Goal: Task Accomplishment & Management: Manage account settings

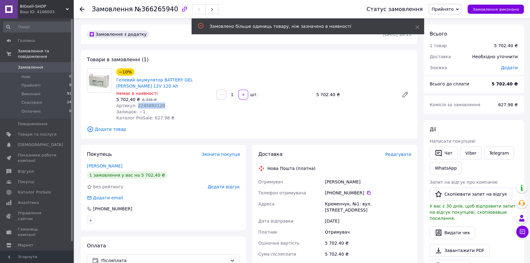
drag, startPoint x: 157, startPoint y: 104, endPoint x: 134, endPoint y: 103, distance: 23.0
click at [134, 103] on div "Артикул: 2245892120" at bounding box center [163, 106] width 95 height 6
copy span "2245892120"
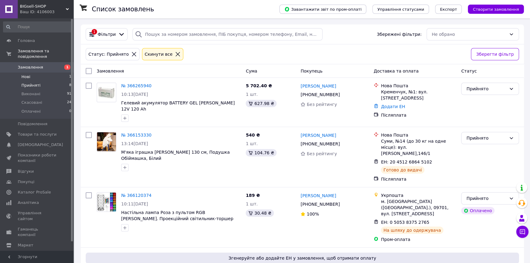
click at [45, 73] on li "Нові 1" at bounding box center [37, 77] width 75 height 9
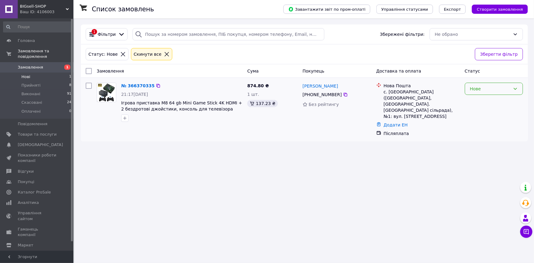
click at [506, 87] on div "Нове" at bounding box center [490, 88] width 40 height 7
click at [482, 101] on li "Прийнято" at bounding box center [494, 101] width 58 height 11
click at [308, 87] on link "[PERSON_NAME]" at bounding box center [321, 86] width 36 height 6
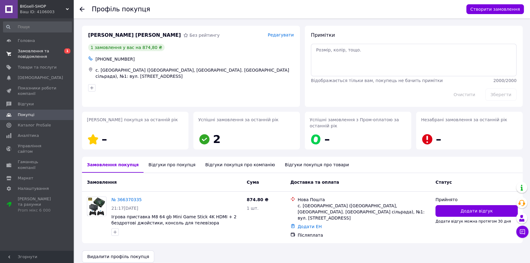
click at [45, 51] on span "Замовлення та повідомлення" at bounding box center [37, 53] width 39 height 11
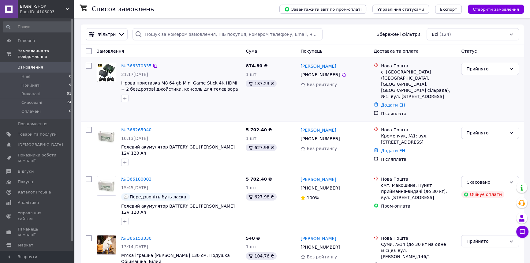
click at [137, 66] on link "№ 366370335" at bounding box center [136, 65] width 30 height 5
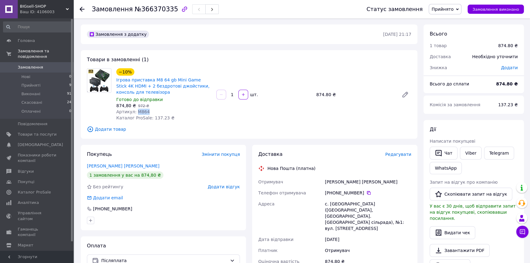
drag, startPoint x: 148, startPoint y: 109, endPoint x: 135, endPoint y: 111, distance: 13.9
click at [135, 111] on div "Артикул: M864" at bounding box center [163, 112] width 95 height 6
copy span "M864"
drag, startPoint x: 116, startPoint y: 104, endPoint x: 122, endPoint y: 104, distance: 5.8
click at [122, 104] on div "−10% Ігрова приставка M8 64 gb Mini Game Stick 4K HDMI + 2 бездротові джойстики…" at bounding box center [164, 94] width 100 height 55
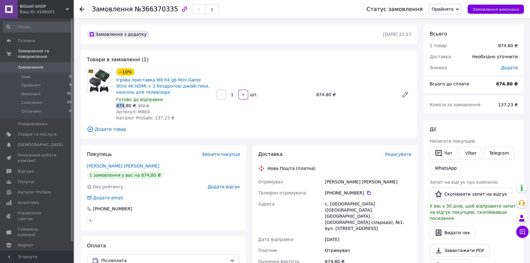
copy span "874"
drag, startPoint x: 324, startPoint y: 180, endPoint x: 374, endPoint y: 182, distance: 50.6
click at [374, 182] on div "[PERSON_NAME] [PERSON_NAME]" at bounding box center [368, 181] width 89 height 11
copy div "[PERSON_NAME] [PERSON_NAME]"
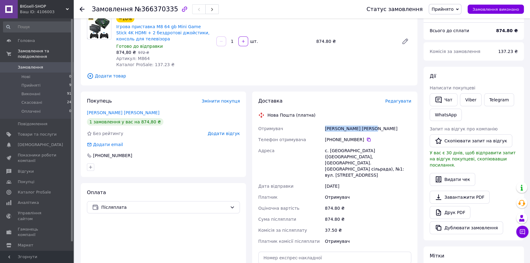
scroll to position [65, 0]
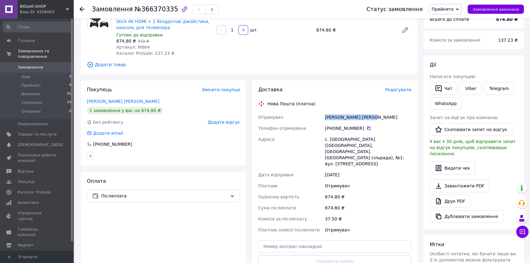
drag, startPoint x: 325, startPoint y: 129, endPoint x: 359, endPoint y: 129, distance: 34.6
click at [359, 129] on div "[PHONE_NUMBER]" at bounding box center [368, 128] width 89 height 11
copy div "[PHONE_NUMBER]"
drag, startPoint x: 330, startPoint y: 138, endPoint x: 348, endPoint y: 140, distance: 17.9
click at [348, 140] on div "с. [GEOGRAPHIC_DATA] ([GEOGRAPHIC_DATA], [GEOGRAPHIC_DATA]. [GEOGRAPHIC_DATA] с…" at bounding box center [368, 152] width 89 height 36
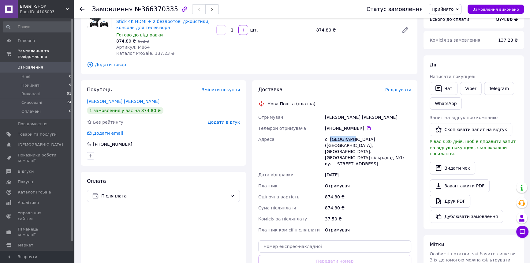
copy div "Тишківка"
drag, startPoint x: 323, startPoint y: 138, endPoint x: 411, endPoint y: 147, distance: 88.6
click at [411, 147] on div "Отримувач [PERSON_NAME] [PERSON_NAME] Телефон отримувача [PHONE_NUMBER]   Адрес…" at bounding box center [335, 174] width 156 height 124
copy div "Адреса с. [GEOGRAPHIC_DATA] ([GEOGRAPHIC_DATA], [GEOGRAPHIC_DATA]. [GEOGRAPHIC_…"
click at [318, 144] on div "Адреса" at bounding box center [290, 152] width 67 height 36
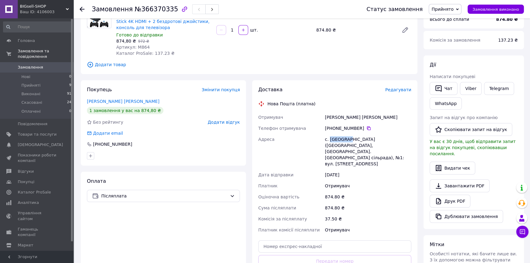
drag, startPoint x: 329, startPoint y: 139, endPoint x: 346, endPoint y: 140, distance: 16.5
click at [346, 140] on div "с. [GEOGRAPHIC_DATA] ([GEOGRAPHIC_DATA], [GEOGRAPHIC_DATA]. [GEOGRAPHIC_DATA] с…" at bounding box center [368, 152] width 89 height 36
drag, startPoint x: 325, startPoint y: 141, endPoint x: 347, endPoint y: 141, distance: 21.8
click at [347, 141] on div "с. [GEOGRAPHIC_DATA] ([GEOGRAPHIC_DATA], [GEOGRAPHIC_DATA]. [GEOGRAPHIC_DATA] с…" at bounding box center [368, 152] width 89 height 36
click at [324, 138] on div "Отримувач [PERSON_NAME] [PERSON_NAME] Телефон отримувача [PHONE_NUMBER]   Адрес…" at bounding box center [335, 174] width 156 height 124
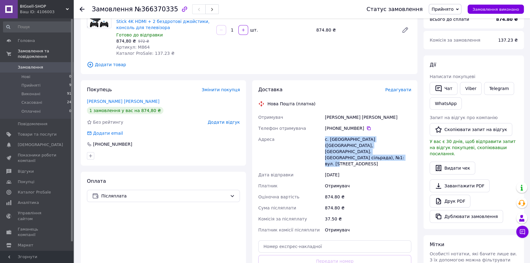
drag, startPoint x: 377, startPoint y: 154, endPoint x: 319, endPoint y: 141, distance: 59.0
click at [319, 141] on div "Отримувач [PERSON_NAME] [PERSON_NAME] Телефон отримувача [PHONE_NUMBER]   Адрес…" at bounding box center [335, 174] width 156 height 124
copy div "Адреса с. [GEOGRAPHIC_DATA] ([GEOGRAPHIC_DATA], [GEOGRAPHIC_DATA]. [GEOGRAPHIC_…"
click at [24, 41] on span "Головна" at bounding box center [26, 41] width 17 height 6
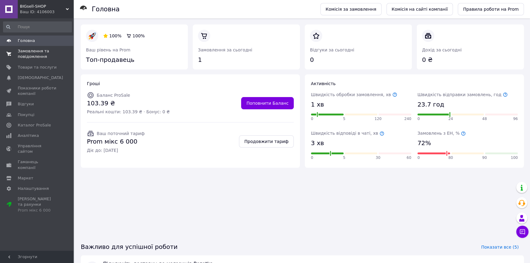
click at [48, 52] on span "Замовлення та повідомлення" at bounding box center [37, 53] width 39 height 11
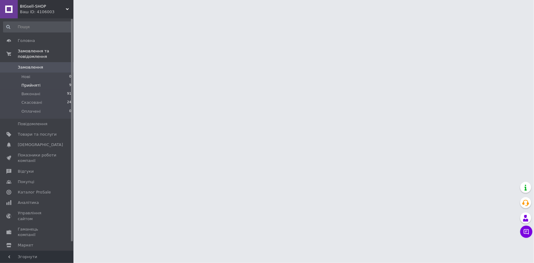
click at [52, 81] on li "Прийняті 9" at bounding box center [37, 85] width 75 height 9
click at [53, 81] on li "Прийняті 9" at bounding box center [37, 85] width 75 height 9
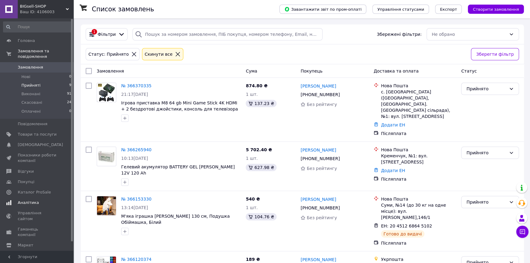
click at [35, 197] on link "Аналітика" at bounding box center [37, 202] width 75 height 10
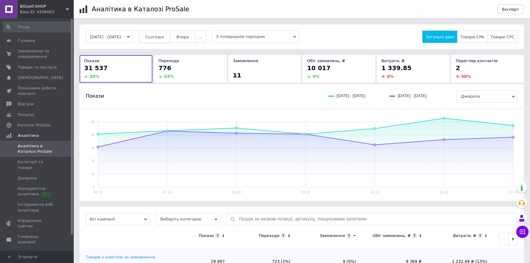
click at [164, 36] on span "Сьогодні" at bounding box center [154, 37] width 19 height 5
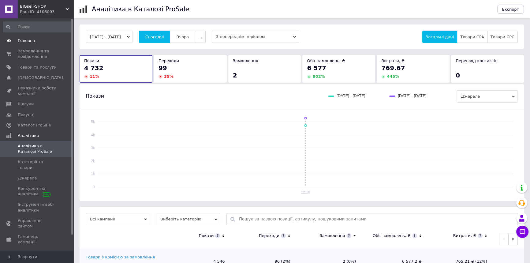
click at [35, 38] on span "Головна" at bounding box center [37, 41] width 39 height 6
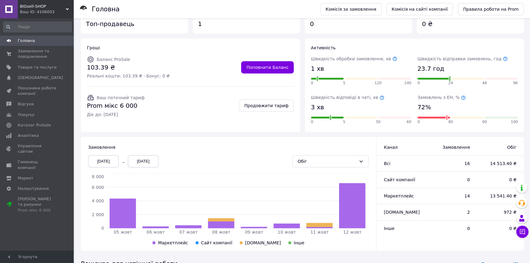
scroll to position [65, 0]
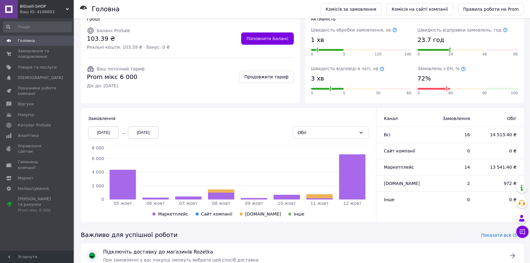
click at [32, 41] on span "Головна" at bounding box center [26, 41] width 17 height 6
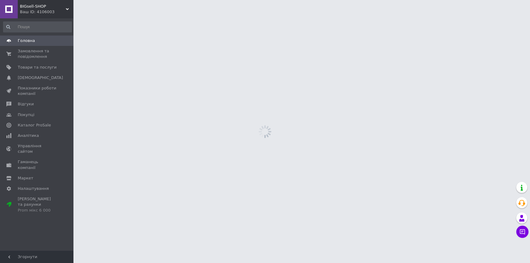
scroll to position [0, 0]
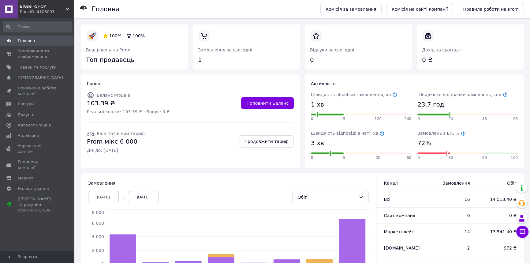
click at [28, 36] on link "Головна" at bounding box center [37, 41] width 75 height 10
click at [32, 42] on span "Головна" at bounding box center [26, 41] width 17 height 6
click at [36, 39] on span "Головна" at bounding box center [37, 41] width 39 height 6
click at [43, 39] on span "Головна" at bounding box center [37, 41] width 39 height 6
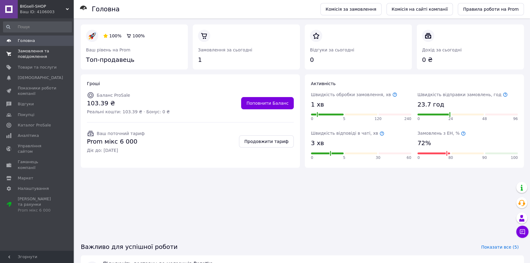
click at [52, 55] on span "Замовлення та повідомлення" at bounding box center [37, 53] width 39 height 11
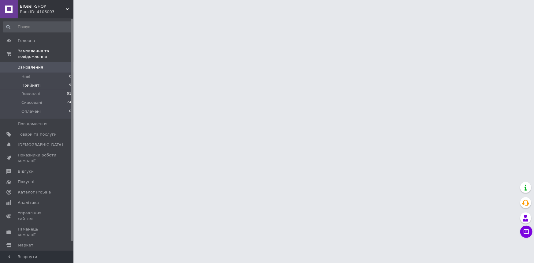
click at [51, 81] on li "Прийняті 9" at bounding box center [37, 85] width 75 height 9
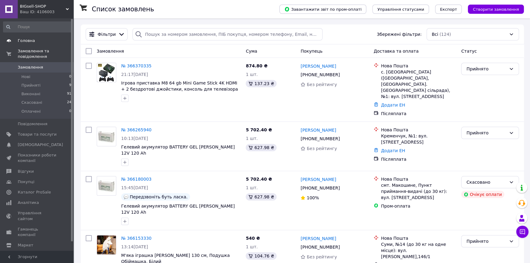
click at [28, 39] on span "Головна" at bounding box center [26, 41] width 17 height 6
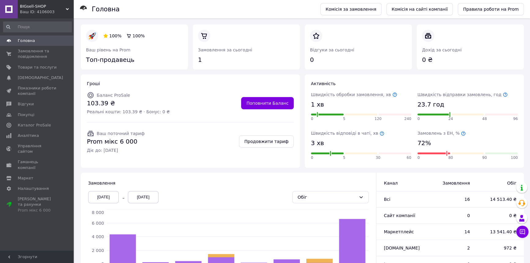
click at [34, 41] on span "Головна" at bounding box center [37, 41] width 39 height 6
click at [39, 37] on link "Головна" at bounding box center [37, 41] width 75 height 10
click at [461, 134] on icon at bounding box center [463, 133] width 5 height 5
click at [39, 126] on span "Каталог ProSale" at bounding box center [34, 125] width 33 height 6
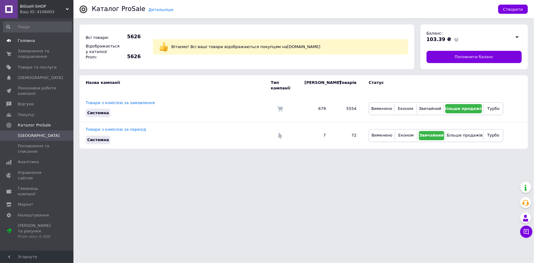
click at [32, 39] on span "Головна" at bounding box center [26, 41] width 17 height 6
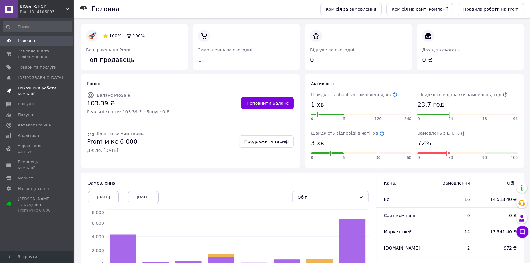
click at [33, 92] on span "Показники роботи компанії" at bounding box center [37, 90] width 39 height 11
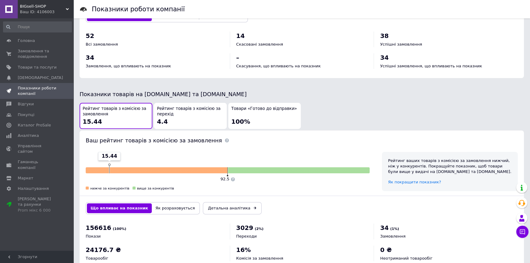
scroll to position [195, 0]
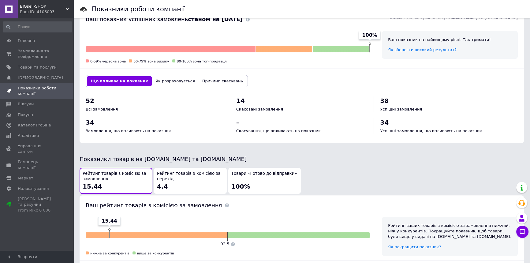
click at [208, 175] on span "Рейтинг товарів з комісією за перехід" at bounding box center [190, 176] width 67 height 11
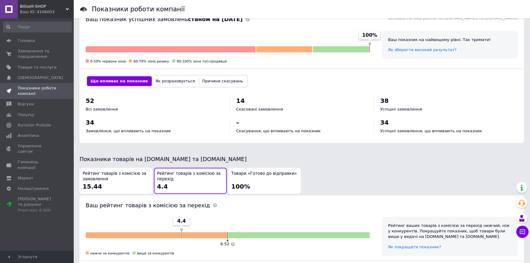
click at [255, 187] on div "Товари «Готово до відправки» 100%" at bounding box center [264, 181] width 67 height 20
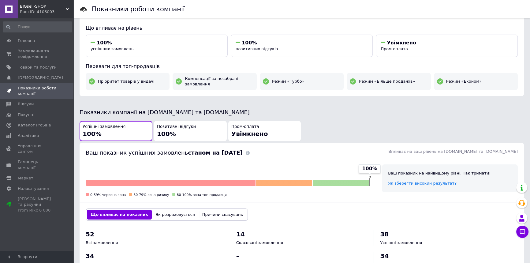
scroll to position [0, 0]
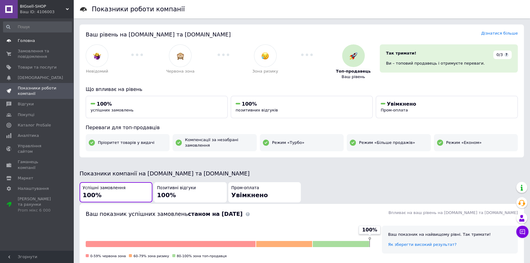
click at [32, 36] on link "Головна" at bounding box center [37, 41] width 75 height 10
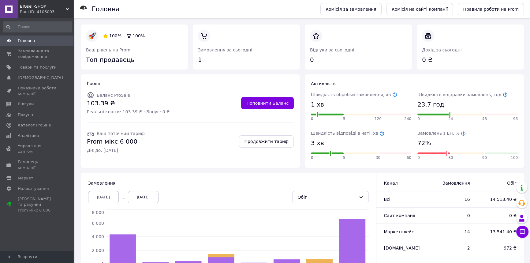
click at [24, 43] on span "Головна" at bounding box center [26, 41] width 17 height 6
click at [49, 39] on span "Головна" at bounding box center [37, 41] width 39 height 6
click at [37, 38] on span "Головна" at bounding box center [37, 41] width 39 height 6
click at [32, 39] on span "Головна" at bounding box center [26, 41] width 17 height 6
click at [42, 54] on span "Замовлення та повідомлення" at bounding box center [37, 53] width 39 height 11
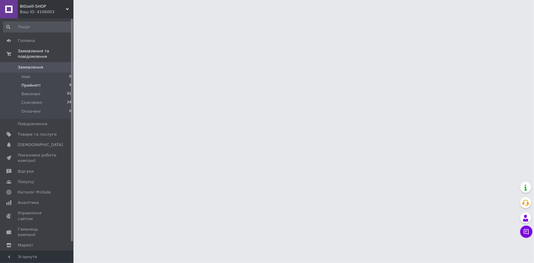
click at [37, 81] on li "Прийняті 9" at bounding box center [37, 85] width 75 height 9
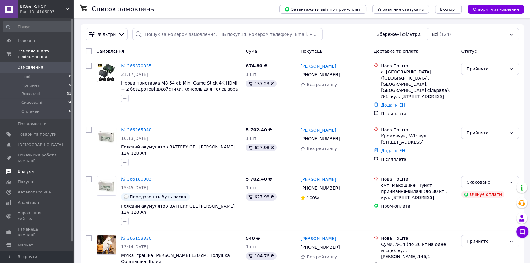
click at [40, 169] on span "Відгуки" at bounding box center [37, 172] width 39 height 6
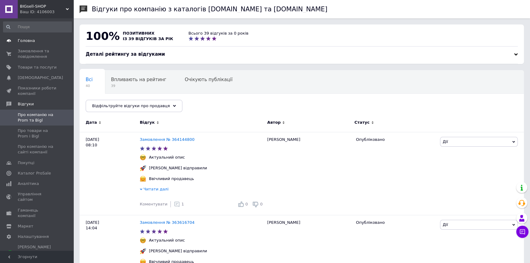
click at [24, 38] on span "Головна" at bounding box center [26, 41] width 17 height 6
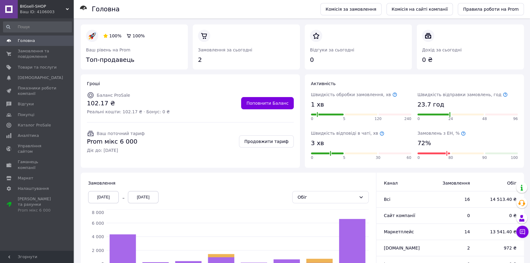
click at [35, 39] on span "Головна" at bounding box center [37, 41] width 39 height 6
click at [374, 10] on link "Комісія за замовлення" at bounding box center [351, 9] width 61 height 12
click at [31, 36] on link "Головна" at bounding box center [37, 41] width 75 height 10
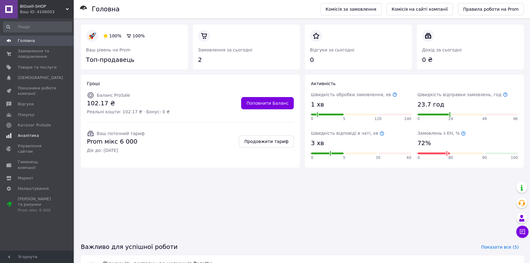
click at [36, 139] on link "Аналітика" at bounding box center [37, 135] width 75 height 10
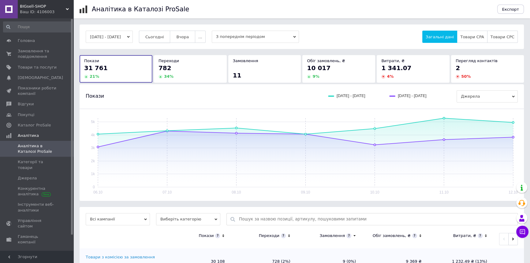
click at [164, 36] on span "Сьогодні" at bounding box center [154, 37] width 19 height 5
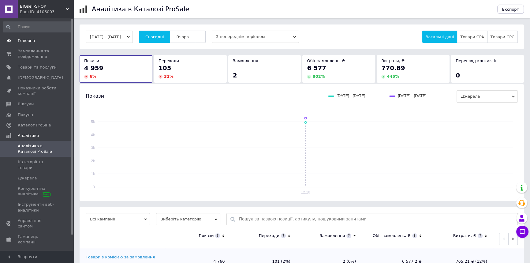
click at [28, 40] on span "Головна" at bounding box center [26, 41] width 17 height 6
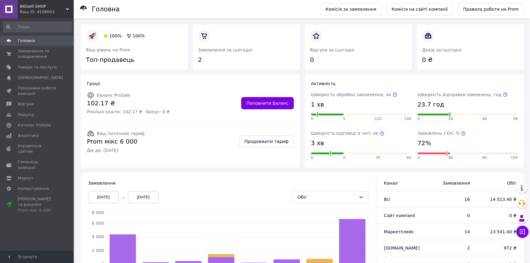
click at [43, 40] on span "Головна" at bounding box center [37, 41] width 39 height 6
click at [35, 66] on span "Товари та послуги" at bounding box center [37, 68] width 39 height 6
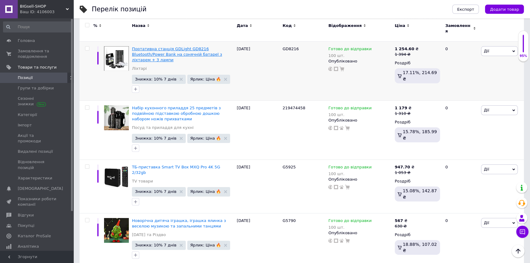
scroll to position [65, 0]
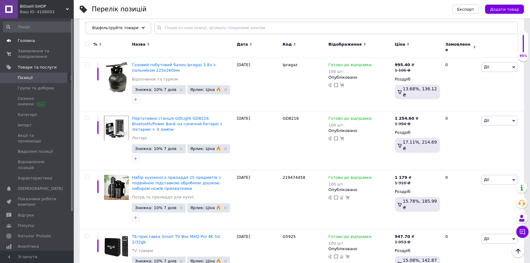
click at [36, 41] on span "Головна" at bounding box center [37, 41] width 39 height 6
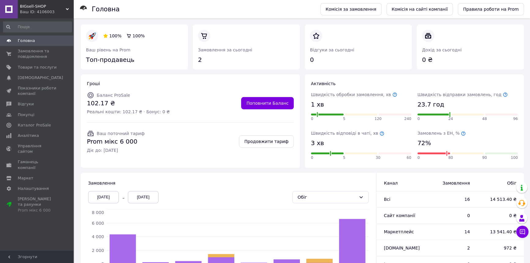
click at [39, 42] on span "Головна" at bounding box center [37, 41] width 39 height 6
click at [492, 11] on link "Правила роботи на Prom" at bounding box center [491, 9] width 66 height 12
